Goal: Task Accomplishment & Management: Use online tool/utility

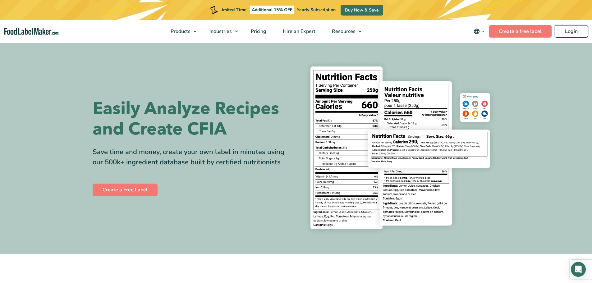
click at [577, 28] on link "Login" at bounding box center [571, 31] width 33 height 12
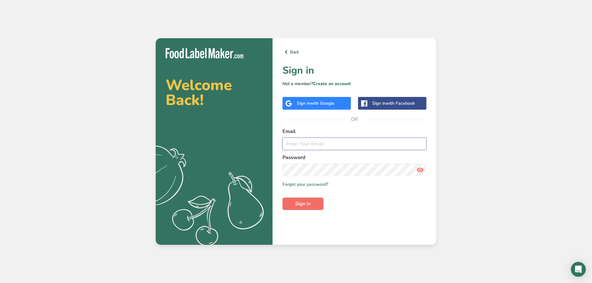
type input "[EMAIL_ADDRESS][DOMAIN_NAME]"
click at [302, 201] on span "Sign in" at bounding box center [303, 203] width 16 height 7
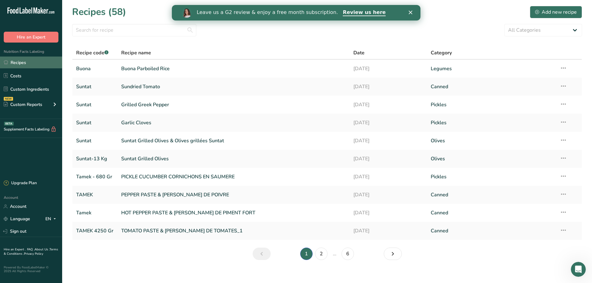
click at [26, 63] on link "Recipes" at bounding box center [31, 63] width 62 height 12
click at [555, 11] on div "Add new recipe" at bounding box center [556, 11] width 42 height 7
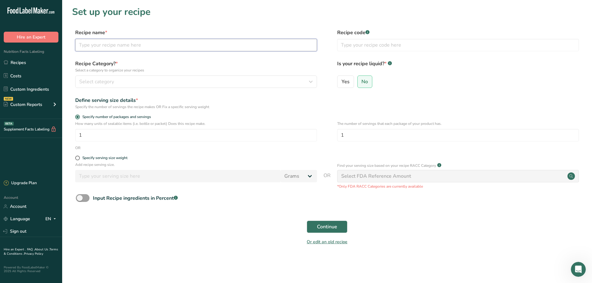
click at [120, 47] on input "text" at bounding box center [196, 45] width 242 height 12
type input "Roasted Red Pepper"
type input "Suntat"
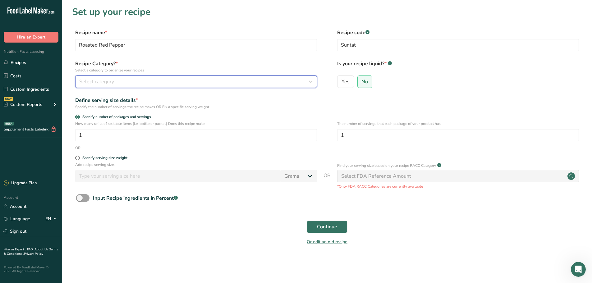
click at [128, 82] on div "Select category" at bounding box center [194, 81] width 230 height 7
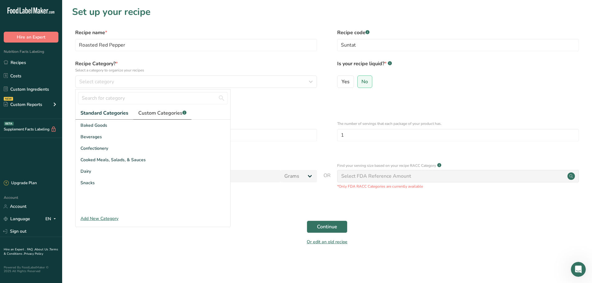
click at [155, 113] on span "Custom Categories .a-a{fill:#347362;}.b-a{fill:#fff;}" at bounding box center [162, 112] width 48 height 7
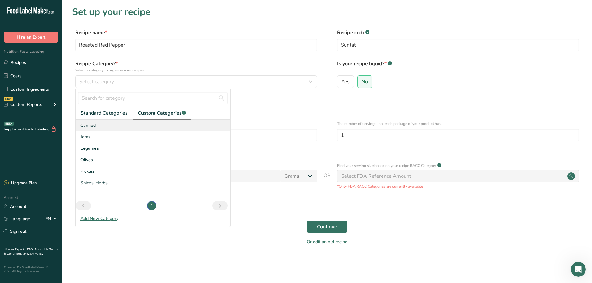
click at [96, 122] on div "Canned" at bounding box center [153, 126] width 155 height 12
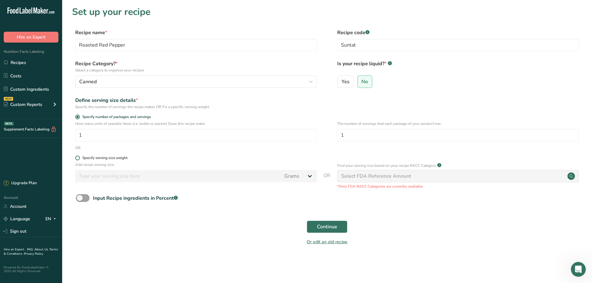
click at [79, 159] on span at bounding box center [77, 158] width 5 height 5
click at [79, 159] on input "Specify serving size weight" at bounding box center [77, 158] width 4 height 4
radio input "true"
radio input "false"
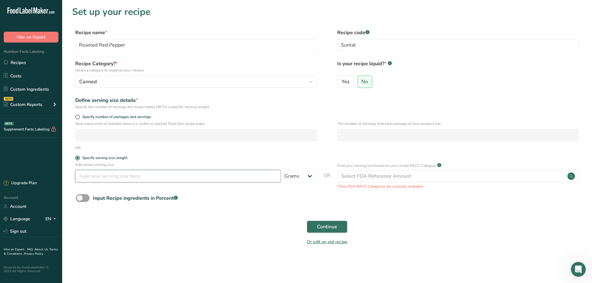
click at [105, 174] on input "number" at bounding box center [177, 176] width 205 height 12
type input "65"
click at [250, 210] on form "Recipe name * Roasted Red Pepper Recipe code .a-a{fill:#347362;}.b-a{fill:#fff;…" at bounding box center [327, 139] width 510 height 220
click at [341, 228] on button "Continue" at bounding box center [327, 227] width 41 height 12
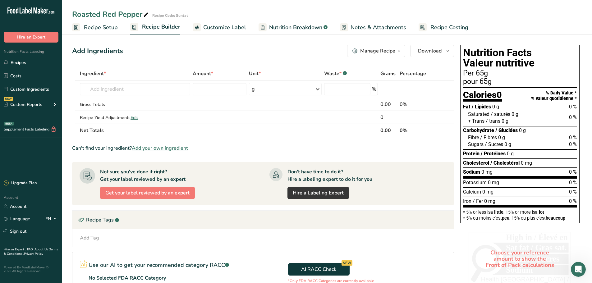
click at [165, 147] on span "Add your own ingredient" at bounding box center [160, 148] width 56 height 7
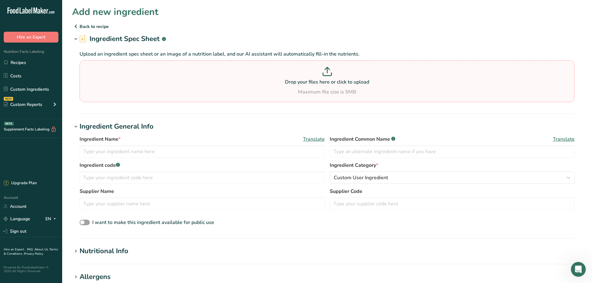
click at [345, 78] on p at bounding box center [327, 73] width 492 height 12
click at [345, 78] on input "Drop your files here or click to upload Maximum file size is 5MB" at bounding box center [327, 81] width 495 height 42
type input "C:\fakepath\Screenshot [DATE] 104312.png"
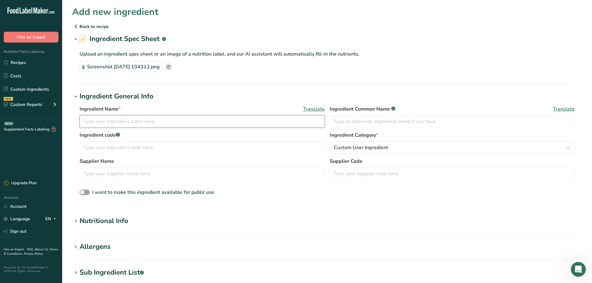
click at [153, 122] on input "text" at bounding box center [202, 121] width 245 height 12
click at [185, 127] on input "text" at bounding box center [202, 121] width 245 height 12
type input "Roasted Red Pepper, water, salt, [MEDICAL_DATA], calcium choloride"
click at [318, 110] on span "Translate" at bounding box center [314, 108] width 22 height 7
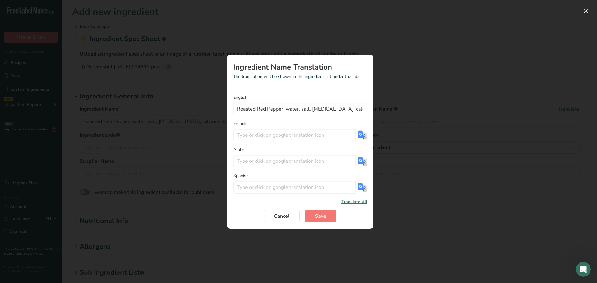
click at [362, 132] on img "Translation Modal" at bounding box center [362, 135] width 9 height 9
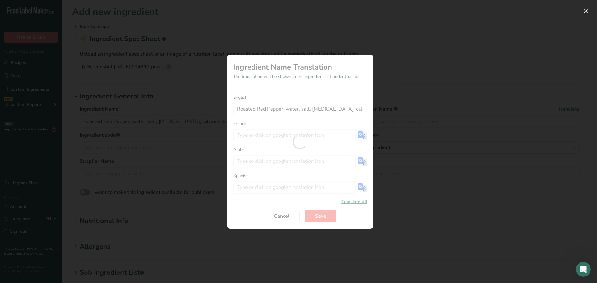
type input "Poivron rouge rôti, eau, sel, acide citrique, chlorure de calcium"
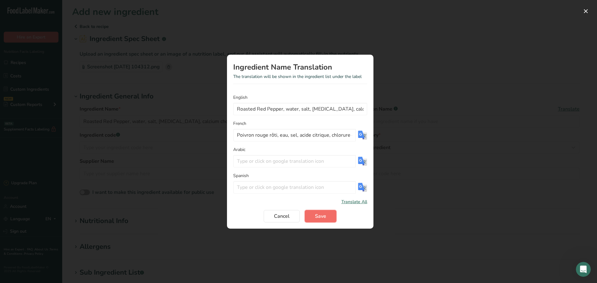
click at [327, 216] on button "Save" at bounding box center [321, 216] width 32 height 12
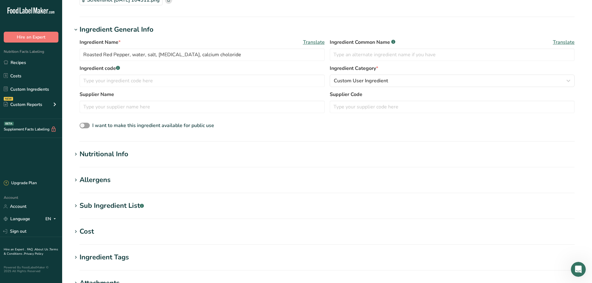
scroll to position [181, 0]
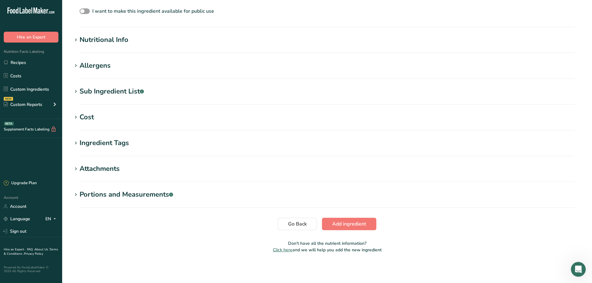
click at [98, 37] on div "Nutritional Info" at bounding box center [104, 40] width 49 height 10
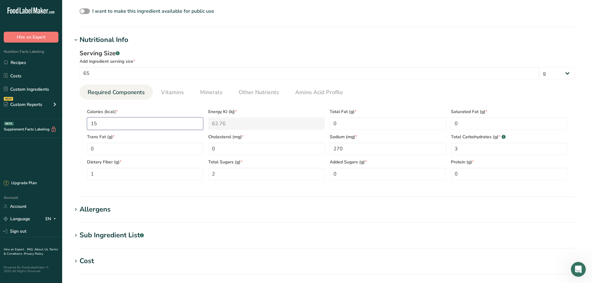
click at [142, 119] on input "15" at bounding box center [145, 124] width 116 height 12
type input "1"
type KJ "4.2"
type input "16"
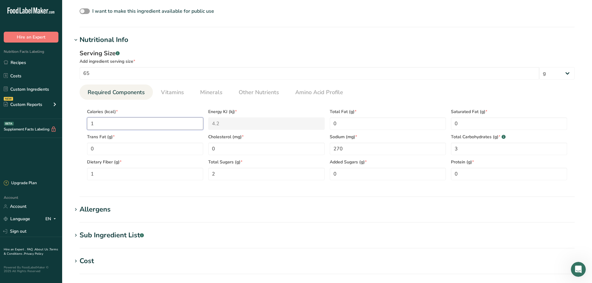
type KJ "66.9"
click at [124, 119] on input "16" at bounding box center [145, 124] width 116 height 12
type input "1"
type KJ "4.2"
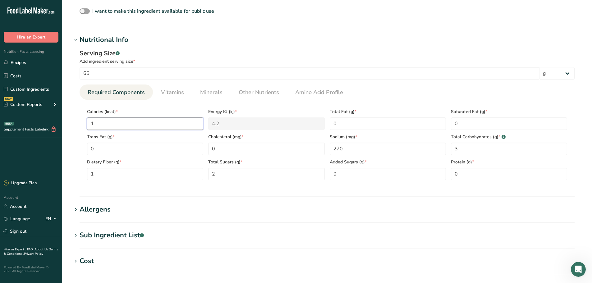
type input "19"
type KJ "79.5"
type input "19"
type input "390"
type Sugars "2.7"
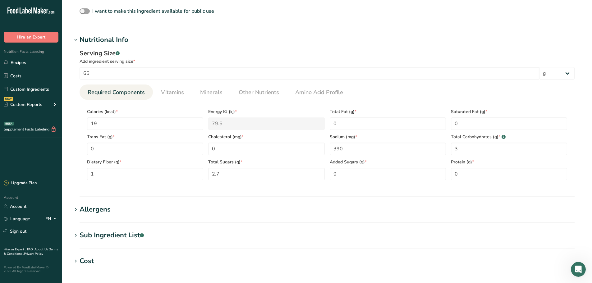
click at [172, 83] on div "Serving Size .a-a{fill:#347362;}.b-a{fill:#fff;} Add ingredient serving size * …" at bounding box center [327, 117] width 510 height 144
click at [173, 91] on span "Vitamins" at bounding box center [172, 92] width 23 height 8
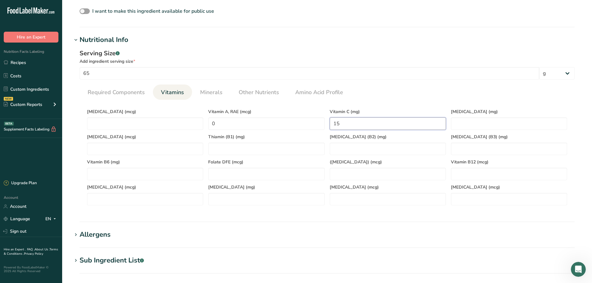
click at [360, 120] on C "15" at bounding box center [388, 124] width 116 height 12
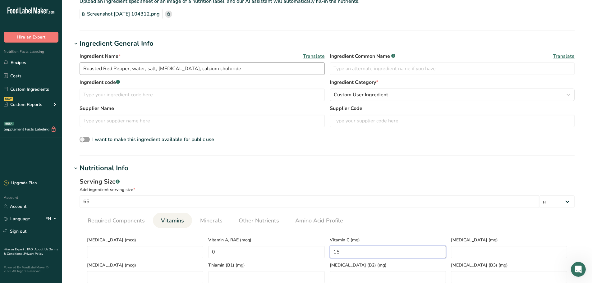
scroll to position [0, 0]
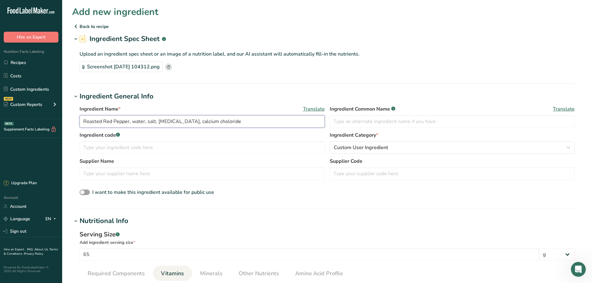
drag, startPoint x: 228, startPoint y: 122, endPoint x: 181, endPoint y: 122, distance: 46.9
click at [181, 122] on input "Roasted Red Pepper, water, salt, [MEDICAL_DATA], calcium choloride" at bounding box center [202, 121] width 245 height 12
drag, startPoint x: 234, startPoint y: 124, endPoint x: 58, endPoint y: 114, distance: 176.2
paste input "Peppers, Water, Sugar, Vinegar, Salt, Garlic, [MEDICAL_DATA] (Stabilizer)."
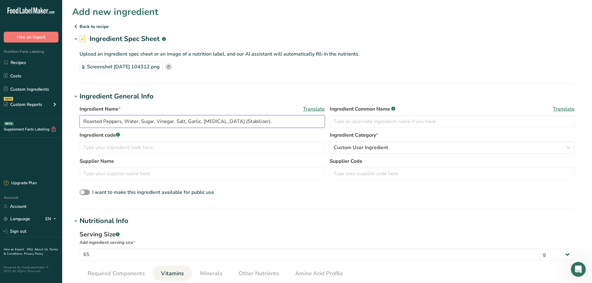
type input "Roasted Peppers, Water, Sugar, Vinegar, Salt, Garlic, [MEDICAL_DATA] (Stabilize…"
click at [314, 110] on span "Translate" at bounding box center [314, 108] width 22 height 7
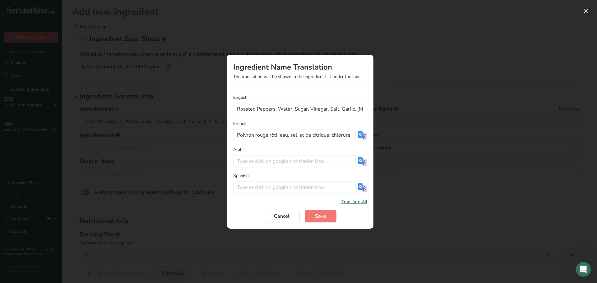
click at [365, 136] on img "Translation Modal" at bounding box center [362, 135] width 9 height 9
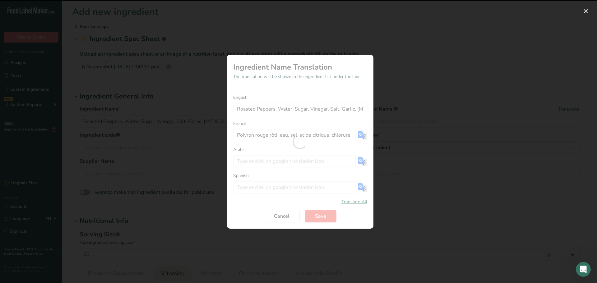
type input "Poivrons rôtis, eau, sucre, vinaigre, sel, ail, chlorure de calcium (stabilisan…"
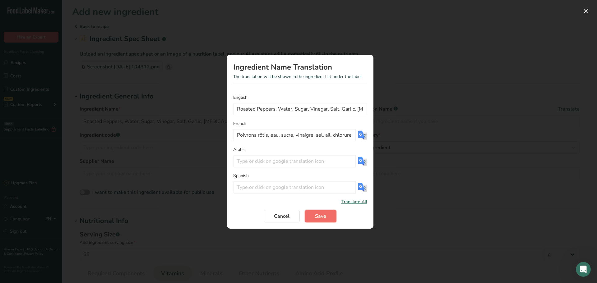
click at [314, 216] on button "Save" at bounding box center [321, 216] width 32 height 12
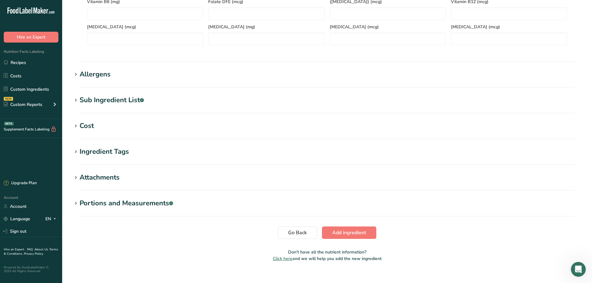
scroll to position [342, 0]
click at [106, 76] on div "Allergens" at bounding box center [95, 74] width 31 height 10
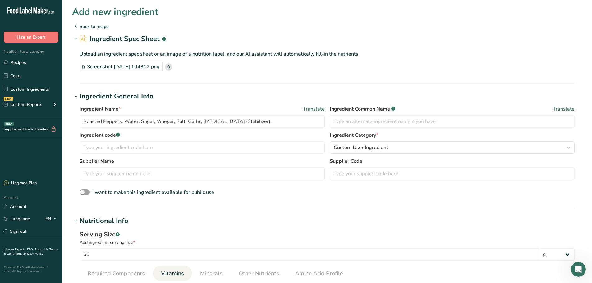
scroll to position [380, 0]
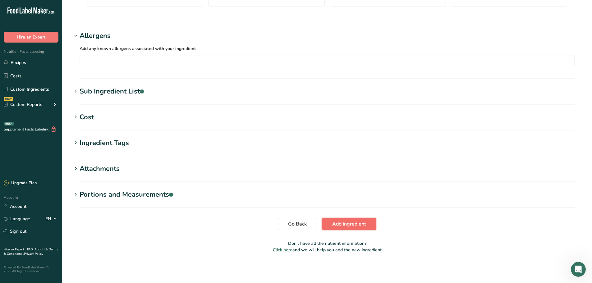
click at [346, 223] on span "Add ingredient" at bounding box center [349, 223] width 34 height 7
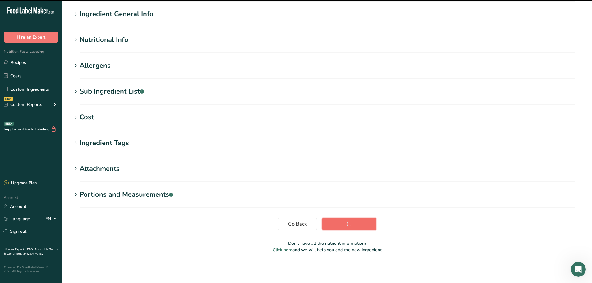
scroll to position [51, 0]
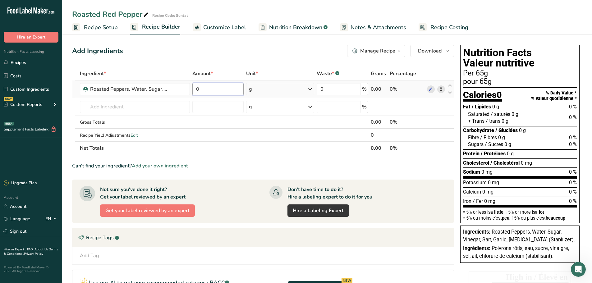
click at [210, 89] on input "0" at bounding box center [217, 89] width 51 height 12
type input "2950"
click at [235, 29] on span "Customize Label" at bounding box center [224, 27] width 43 height 8
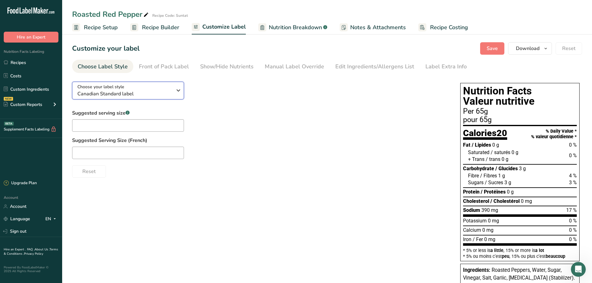
click at [155, 88] on div "Choose your label style Canadian Standard label" at bounding box center [124, 91] width 95 height 14
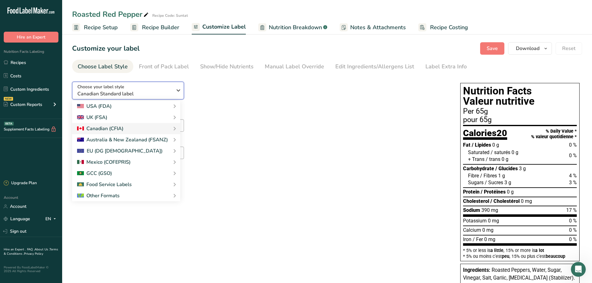
click at [155, 88] on div "Choose your label style Canadian Standard label" at bounding box center [124, 91] width 95 height 14
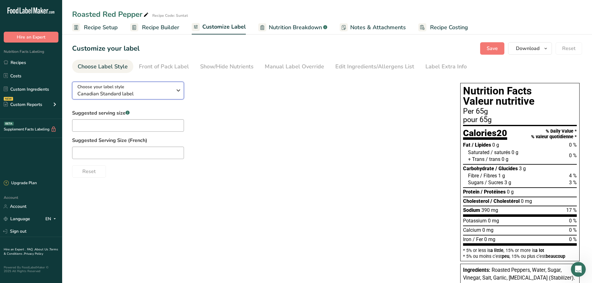
click at [180, 89] on icon "button" at bounding box center [178, 90] width 7 height 11
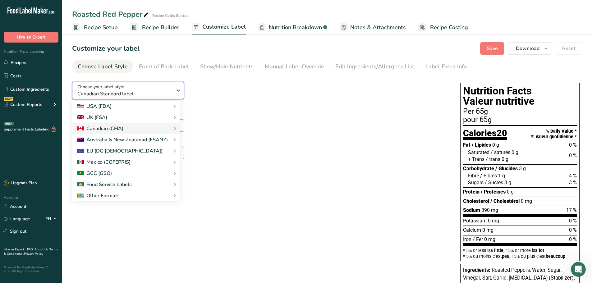
click at [180, 89] on icon "button" at bounding box center [178, 90] width 7 height 11
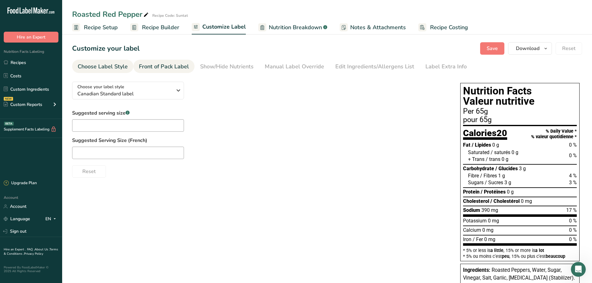
click at [176, 70] on div "Front of Pack Label" at bounding box center [164, 66] width 50 height 8
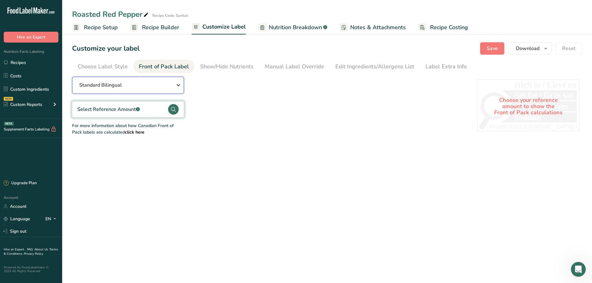
click at [155, 86] on div "Standard Bilingual" at bounding box center [127, 84] width 97 height 7
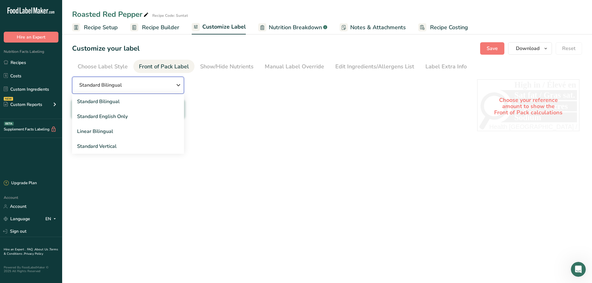
click at [155, 86] on div "Standard Bilingual" at bounding box center [127, 84] width 97 height 7
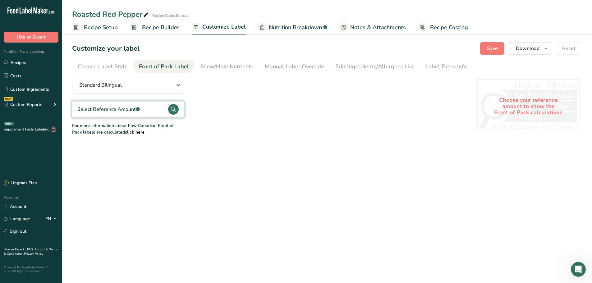
click at [173, 106] on circle at bounding box center [173, 109] width 11 height 11
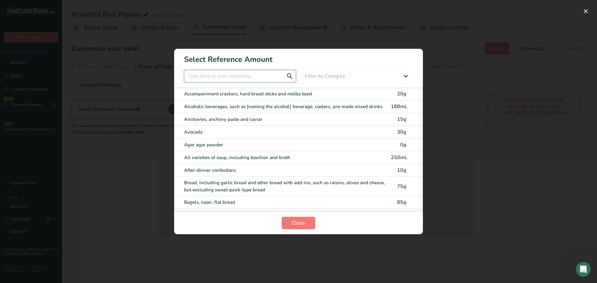
click at [220, 77] on input "FOP Category Selection Modal" at bounding box center [240, 76] width 112 height 12
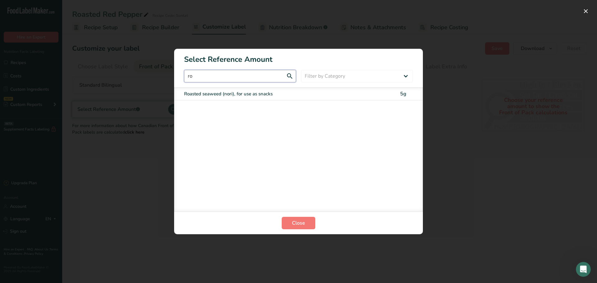
type input "r"
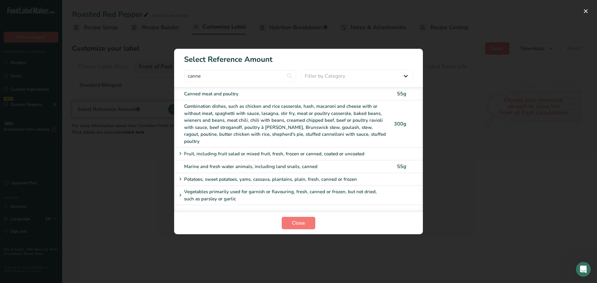
click at [250, 188] on div "Vegetables primarily used for garnish or flavouring, fresh, canned or frozen, b…" at bounding box center [280, 195] width 207 height 14
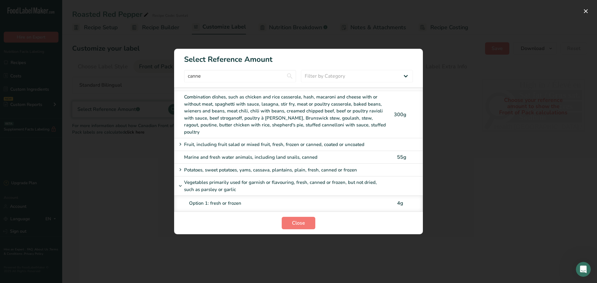
scroll to position [14, 0]
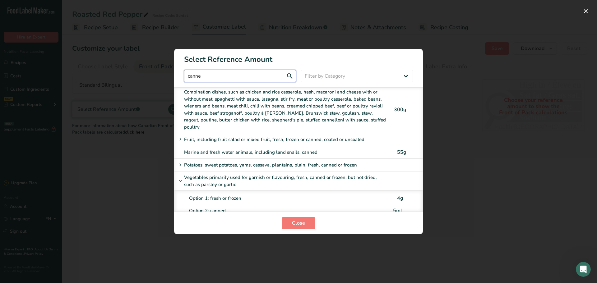
click at [218, 75] on input "canne" at bounding box center [240, 76] width 112 height 12
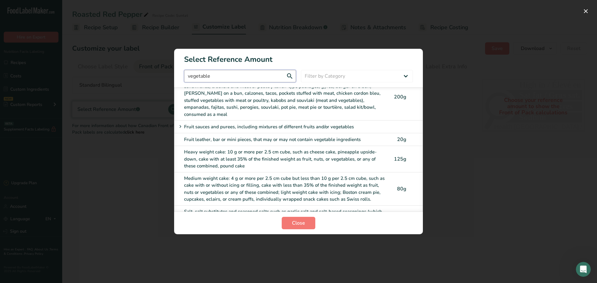
type input "vegetable"
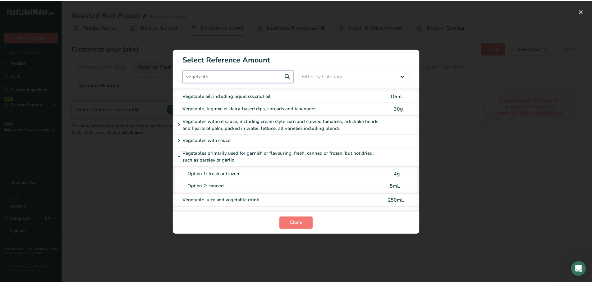
scroll to position [222, 0]
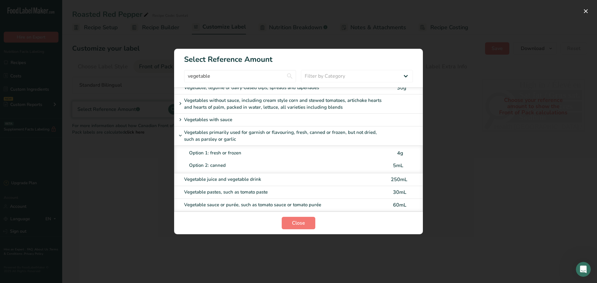
click at [218, 165] on div "Option 2: canned" at bounding box center [288, 165] width 199 height 7
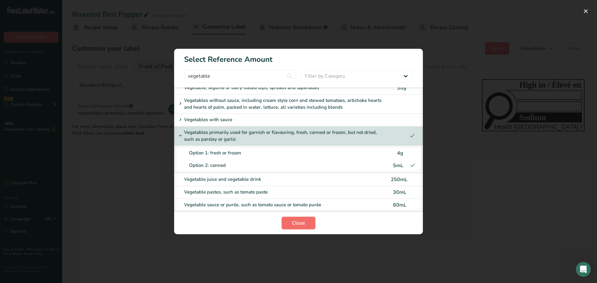
click at [301, 221] on span "Close" at bounding box center [298, 222] width 13 height 7
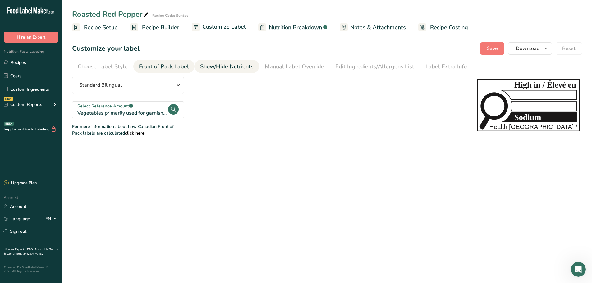
click at [216, 69] on div "Show/Hide Nutrients" at bounding box center [226, 66] width 53 height 8
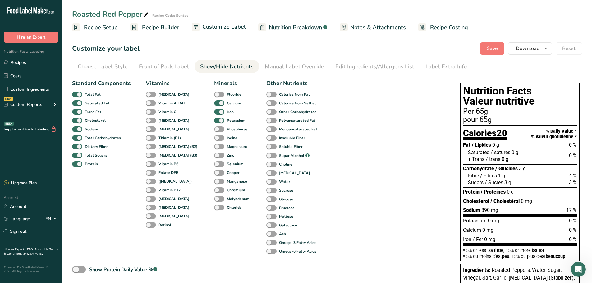
click at [256, 69] on li "Show/Hide Nutrients" at bounding box center [227, 66] width 65 height 13
click at [285, 71] on link "Manual Label Override" at bounding box center [294, 67] width 59 height 14
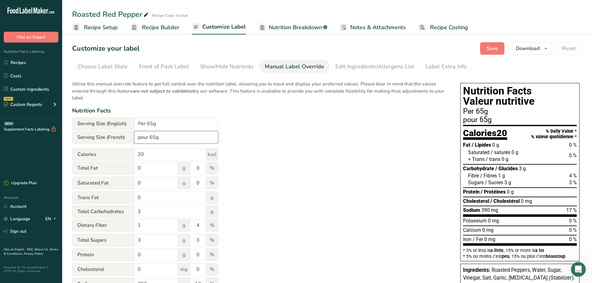
click at [141, 136] on input "pour 65g" at bounding box center [176, 137] width 84 height 12
type input "Pour 65g"
click at [152, 153] on input "20" at bounding box center [170, 154] width 72 height 12
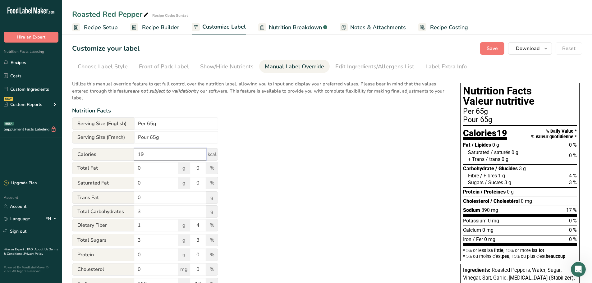
type input "19"
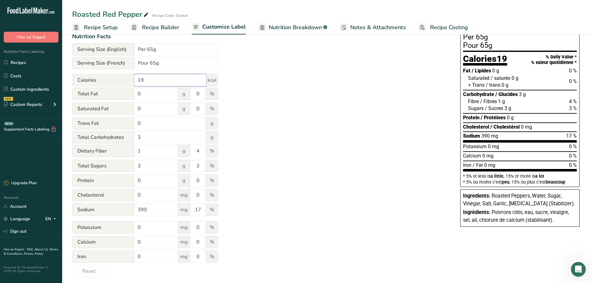
scroll to position [79, 0]
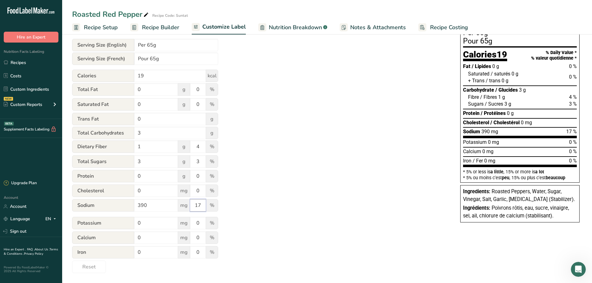
click at [201, 206] on input "17" at bounding box center [198, 205] width 16 height 12
type input "16"
click at [268, 197] on div "Utilize this manual override feature to get full control over the nutrition lab…" at bounding box center [260, 135] width 376 height 275
drag, startPoint x: 148, startPoint y: 162, endPoint x: 123, endPoint y: 159, distance: 25.5
click at [123, 159] on div "Total Sugars 3 g 3 %" at bounding box center [145, 161] width 146 height 13
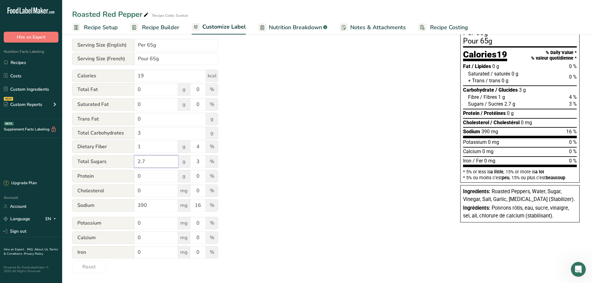
type input "2.7"
click at [322, 159] on div "Utilize this manual override feature to get full control over the nutrition lab…" at bounding box center [260, 135] width 376 height 275
drag, startPoint x: 203, startPoint y: 147, endPoint x: 191, endPoint y: 143, distance: 13.3
click at [191, 143] on input "4" at bounding box center [198, 147] width 16 height 12
type input "3"
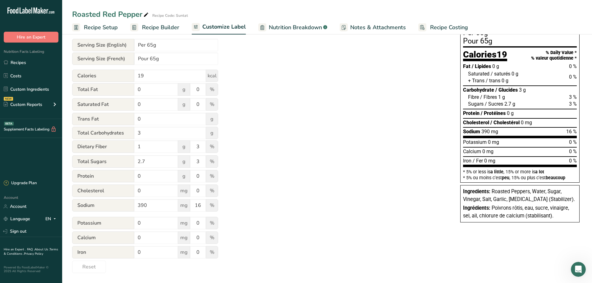
click at [321, 139] on div "Utilize this manual override feature to get full control over the nutrition lab…" at bounding box center [260, 135] width 376 height 275
click at [309, 142] on div "Utilize this manual override feature to get full control over the nutrition lab…" at bounding box center [260, 135] width 376 height 275
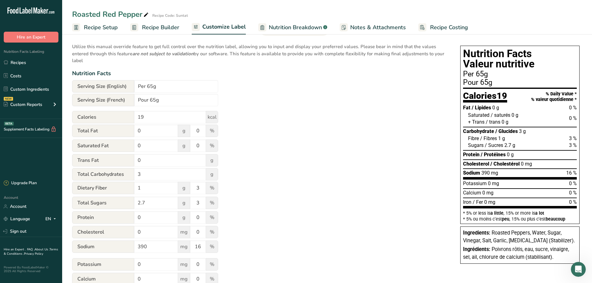
scroll to position [0, 0]
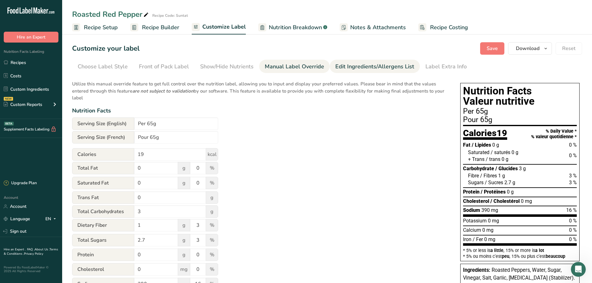
click at [355, 70] on div "Edit Ingredients/Allergens List" at bounding box center [374, 66] width 79 height 8
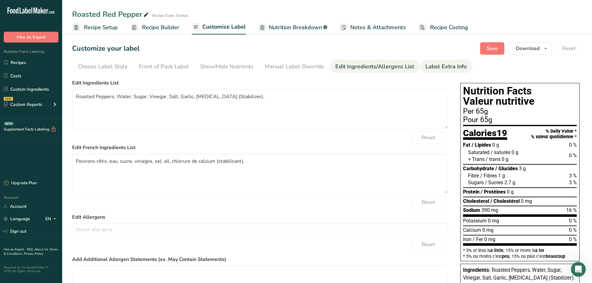
click at [427, 67] on div "Label Extra Info" at bounding box center [446, 66] width 41 height 8
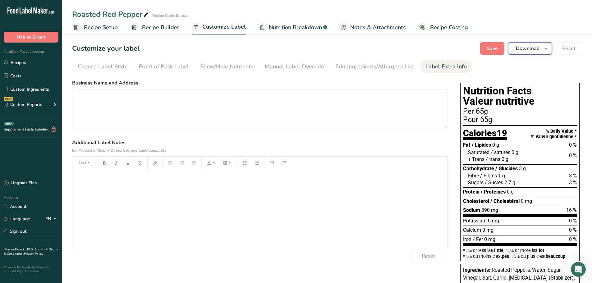
click at [544, 47] on icon "button" at bounding box center [545, 49] width 5 height 8
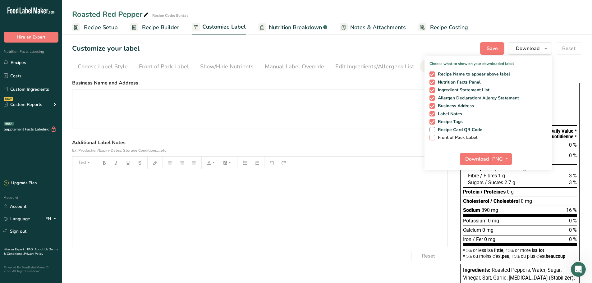
click at [432, 139] on span at bounding box center [433, 138] width 6 height 6
click at [432, 139] on input "Front of Pack Label" at bounding box center [432, 138] width 4 height 4
checkbox input "true"
click at [508, 156] on icon "button" at bounding box center [506, 159] width 5 height 8
click at [472, 153] on button "Download" at bounding box center [475, 159] width 30 height 12
